Goal: Task Accomplishment & Management: Manage account settings

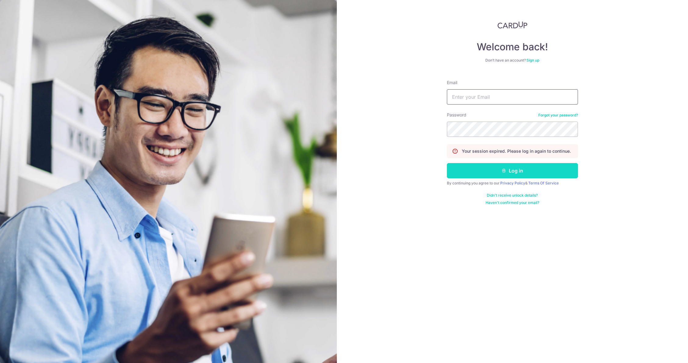
type input "[EMAIL_ADDRESS][DOMAIN_NAME]"
click at [499, 169] on button "Log in" at bounding box center [512, 170] width 131 height 15
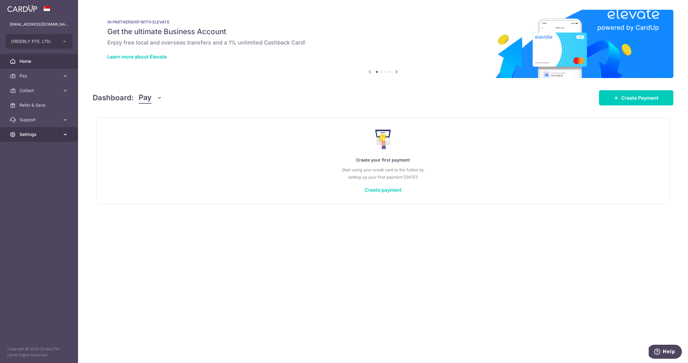
click at [44, 134] on span "Settings" at bounding box center [40, 134] width 40 height 6
click at [45, 152] on link "Account" at bounding box center [39, 149] width 78 height 15
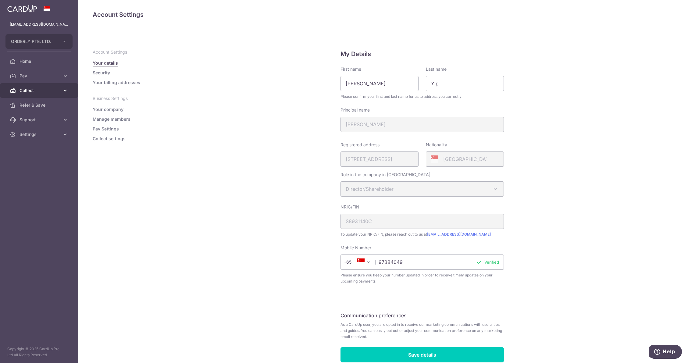
click at [41, 93] on link "Collect" at bounding box center [39, 90] width 78 height 15
click at [34, 106] on span "Dashboard" at bounding box center [40, 105] width 40 height 6
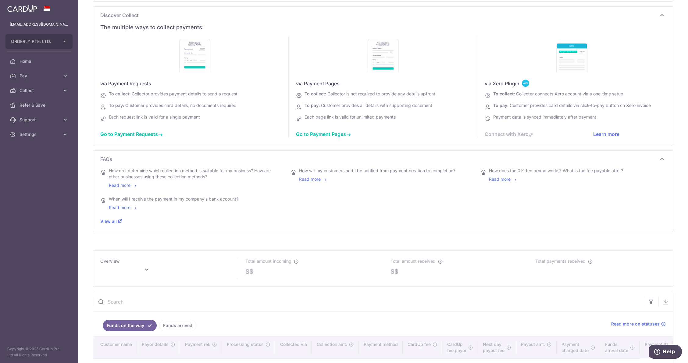
scroll to position [128, 0]
